Goal: Transaction & Acquisition: Purchase product/service

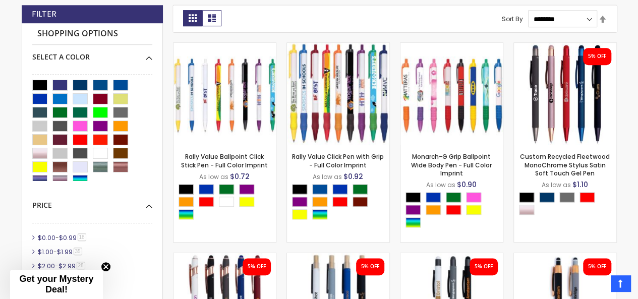
scroll to position [311, 0]
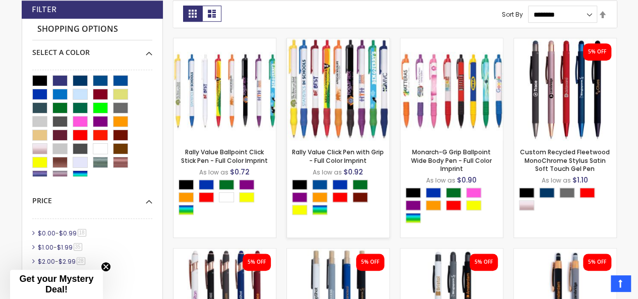
click at [288, 140] on img at bounding box center [338, 89] width 102 height 102
drag, startPoint x: 232, startPoint y: 89, endPoint x: 202, endPoint y: 80, distance: 31.1
click at [202, 80] on img at bounding box center [224, 89] width 102 height 102
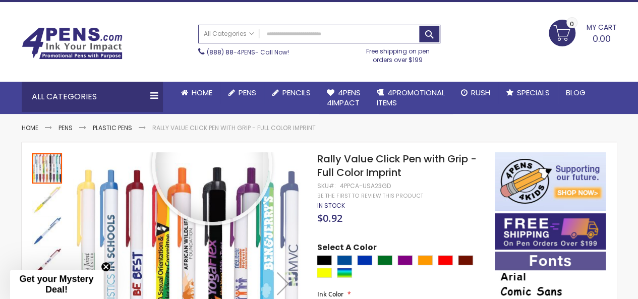
scroll to position [31, 0]
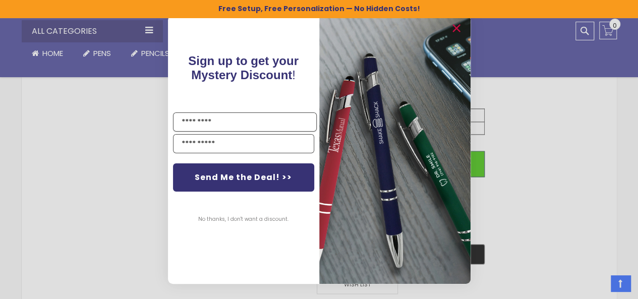
scroll to position [674, 0]
